Goal: Task Accomplishment & Management: Manage account settings

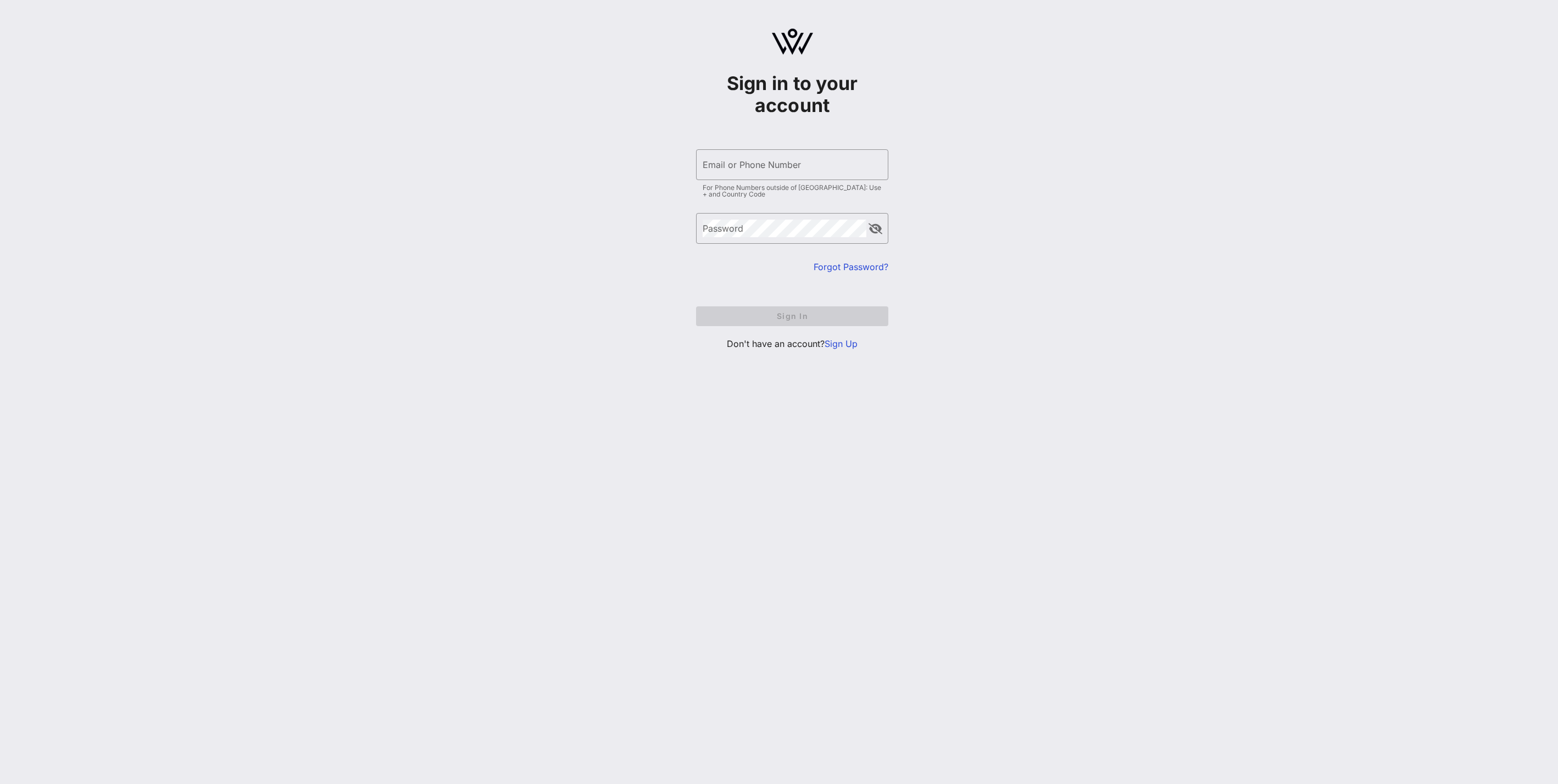
type input "[EMAIL_ADDRESS][DOMAIN_NAME]"
click at [791, 315] on form "​ Email or Phone Number [EMAIL_ADDRESS][DOMAIN_NAME] For Phone Numbers outside …" at bounding box center [792, 238] width 192 height 199
click at [791, 315] on span "Sign In" at bounding box center [792, 316] width 175 height 9
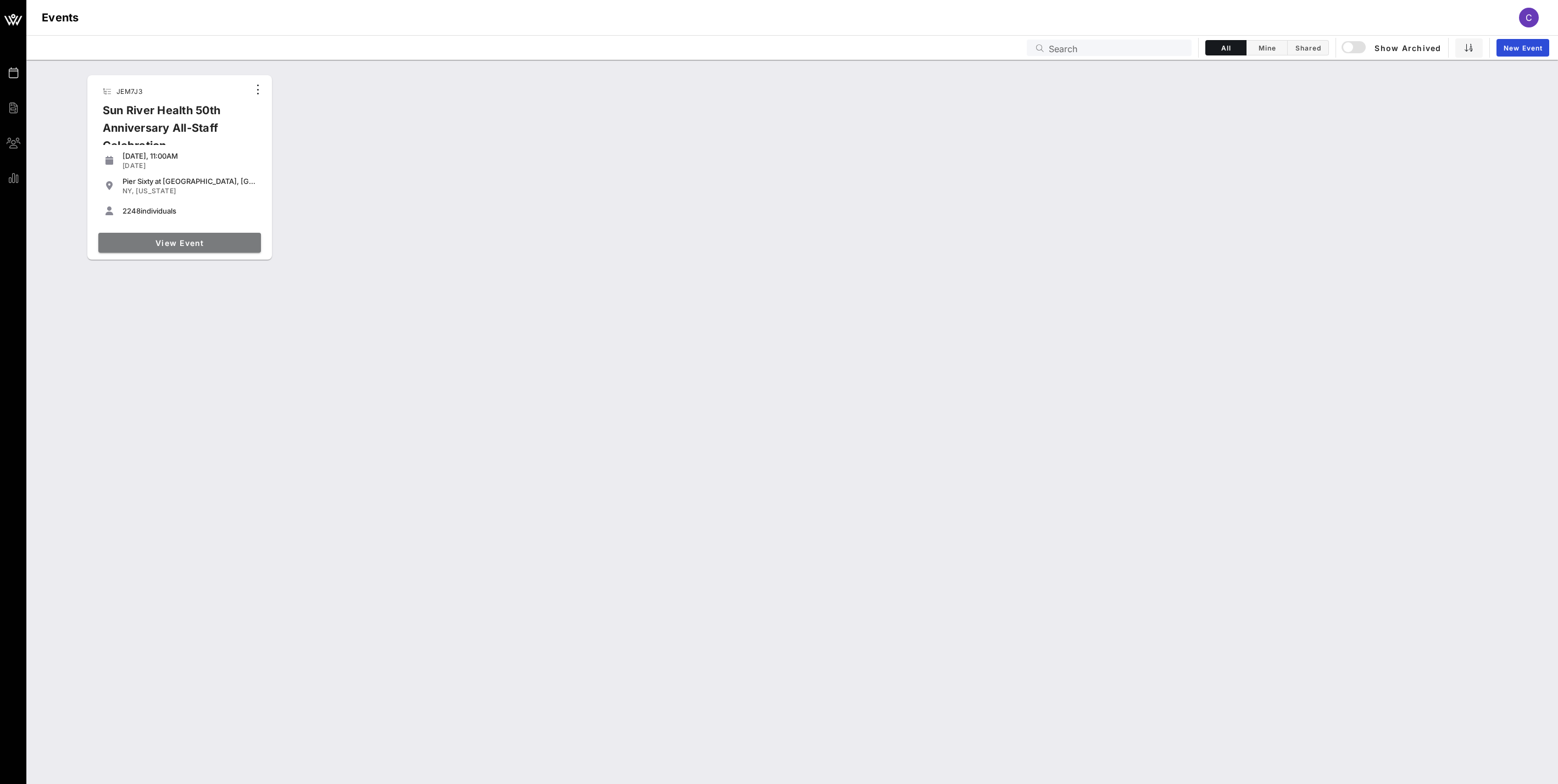
click at [146, 242] on span "View Event" at bounding box center [179, 243] width 154 height 9
